Goal: Task Accomplishment & Management: Manage account settings

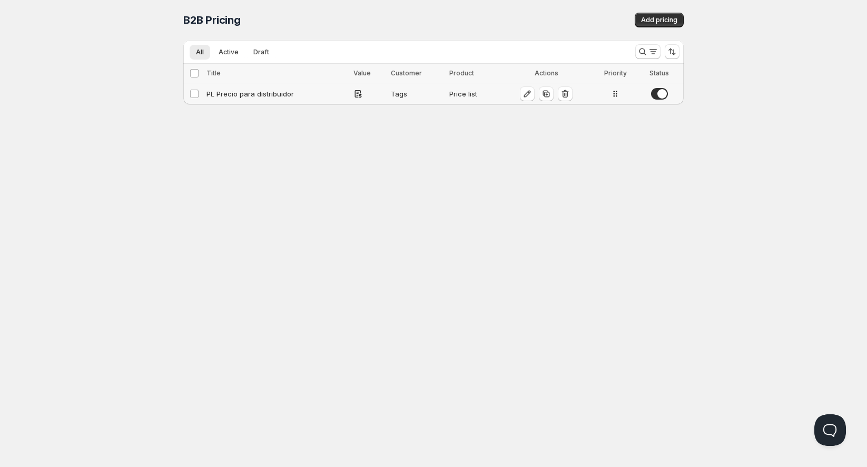
click at [283, 92] on div "PL Precio para distribuidor" at bounding box center [276, 93] width 141 height 11
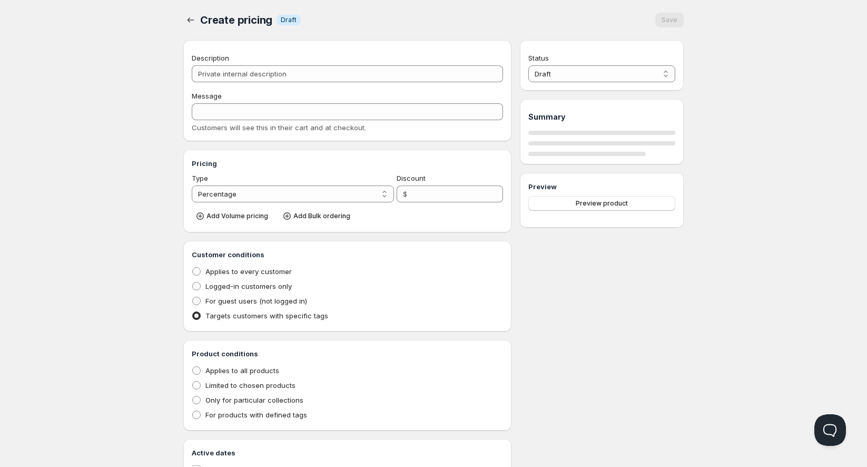
type input "PL Precio para distribuidor"
type input "Precio para Distribuidor"
radio input "true"
select select "1"
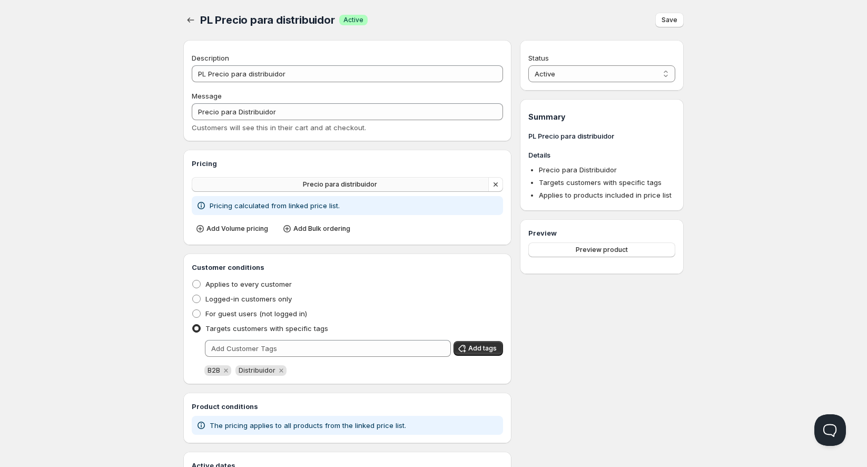
click at [407, 188] on button "Precio para distribuidor" at bounding box center [340, 184] width 297 height 15
click at [620, 356] on div "Status Active Draft Active Summary PL Precio para distribuidor Details Precio p…" at bounding box center [602, 277] width 164 height 474
click at [343, 183] on span "Precio para distribuidor" at bounding box center [340, 184] width 74 height 8
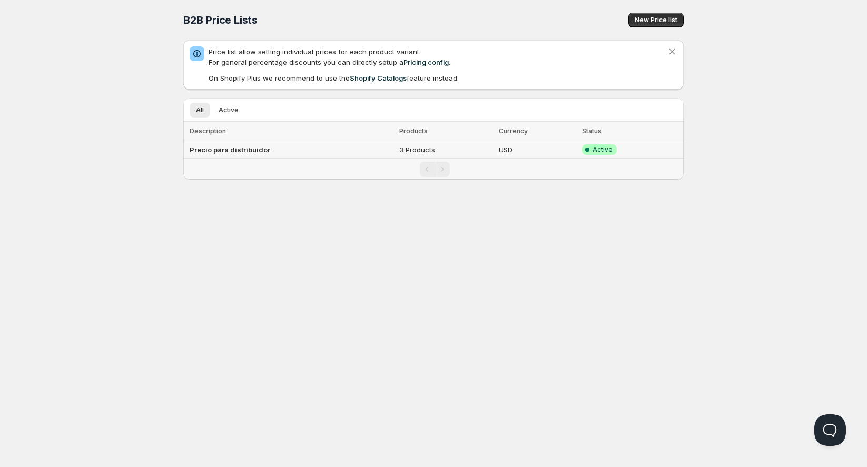
click at [289, 152] on td "Precio para distribuidor" at bounding box center [289, 149] width 213 height 17
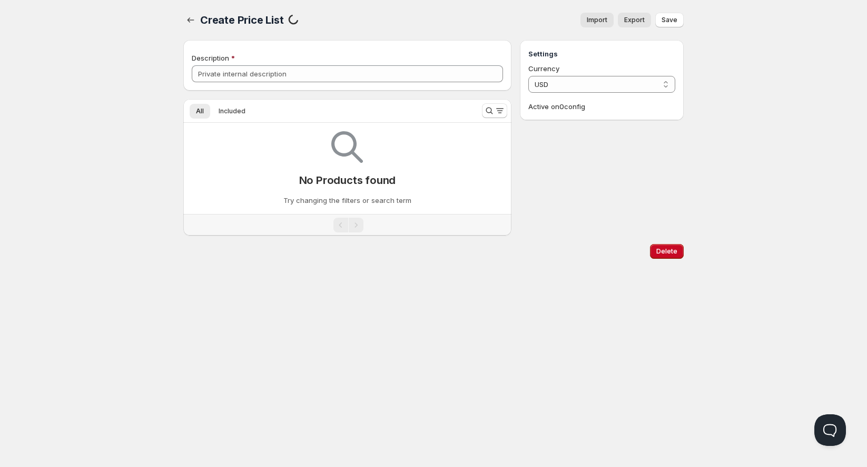
type input "Precio para distribuidor"
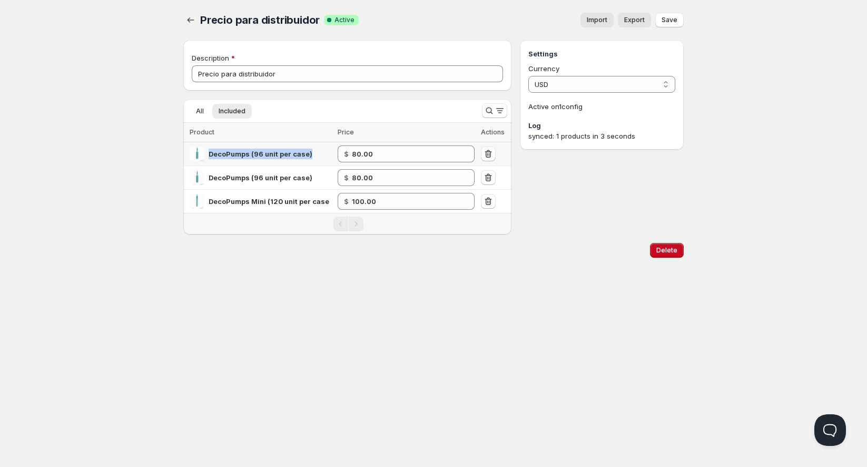
drag, startPoint x: 310, startPoint y: 154, endPoint x: 209, endPoint y: 149, distance: 101.2
click at [209, 149] on div "DecoPumps (96 unit per case)" at bounding box center [261, 153] width 142 height 15
copy span "DecoPumps (96 unit per case)"
